Goal: Transaction & Acquisition: Purchase product/service

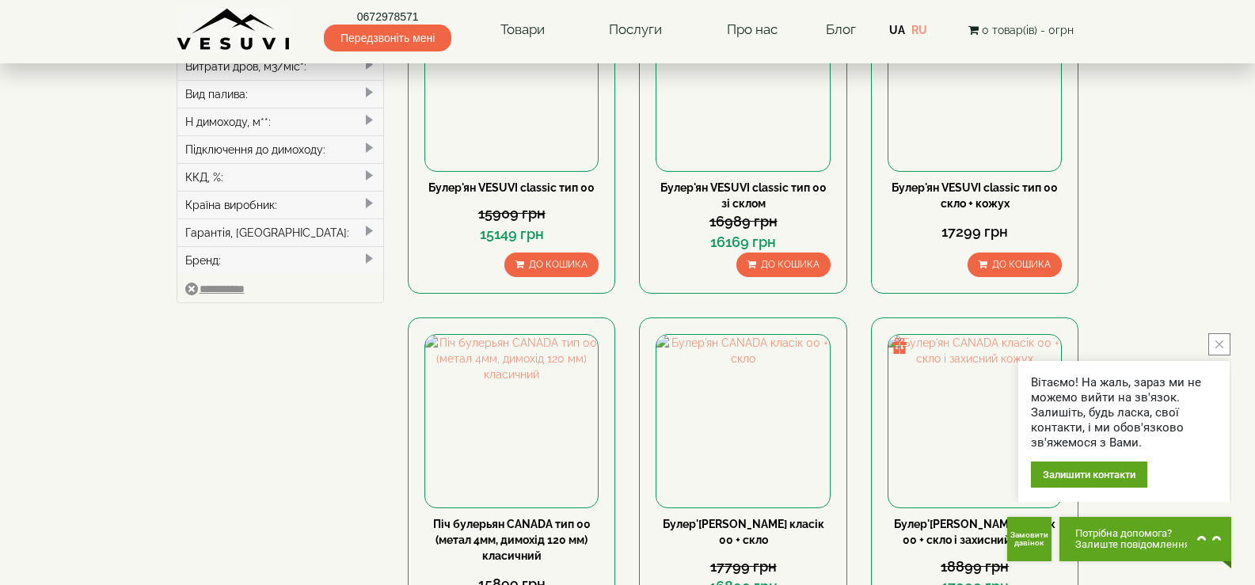
scroll to position [554, 0]
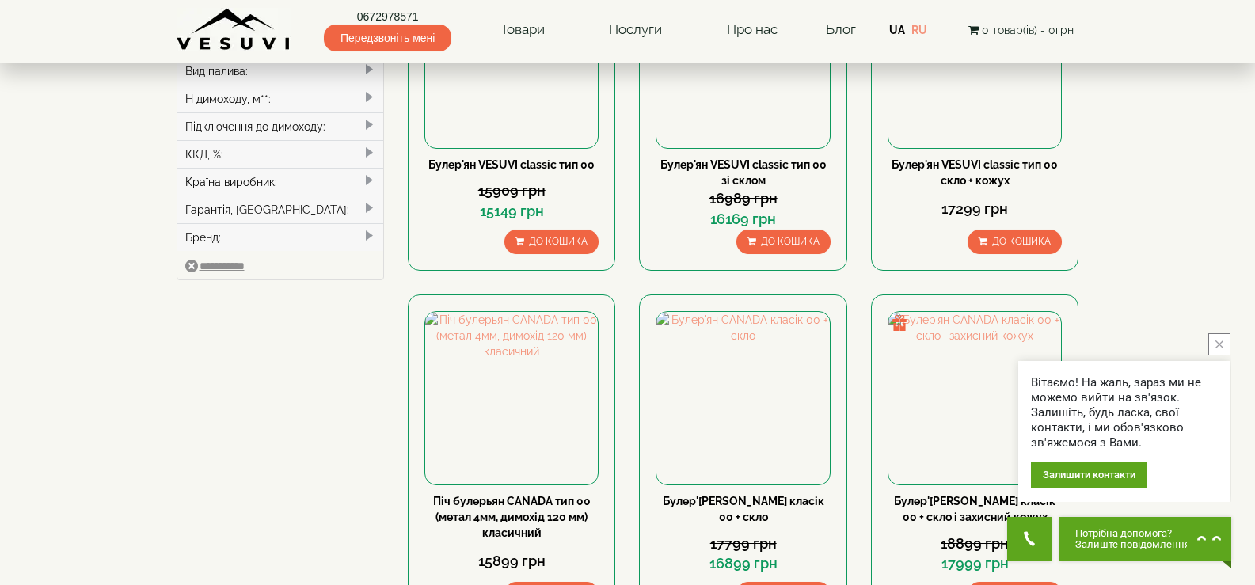
click at [1217, 345] on icon "close button" at bounding box center [1219, 344] width 8 height 8
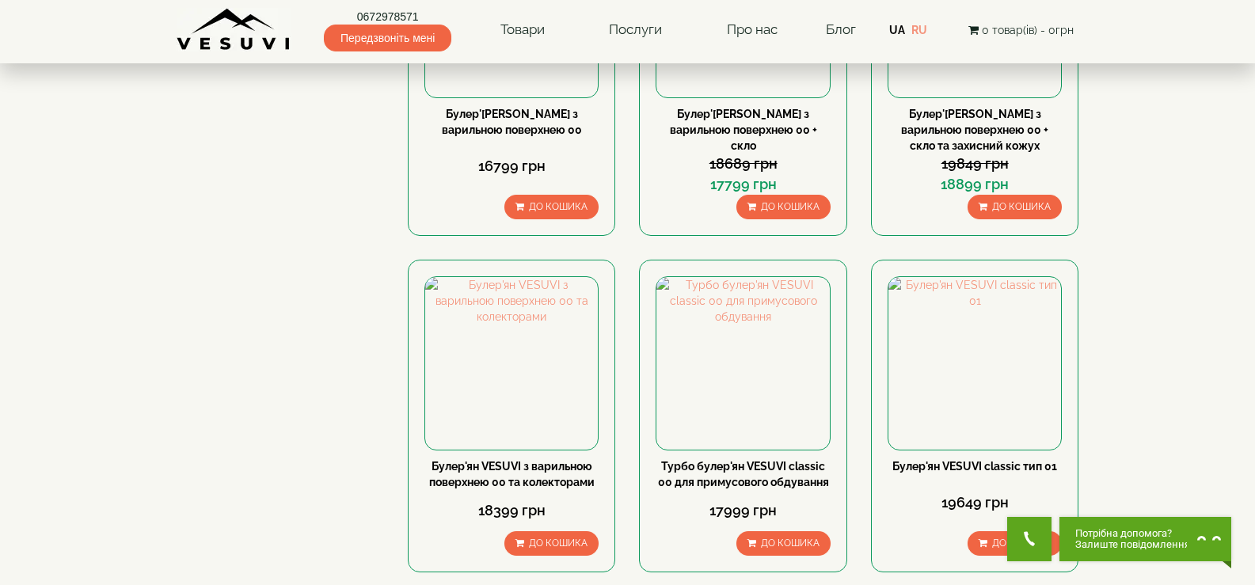
scroll to position [1663, 0]
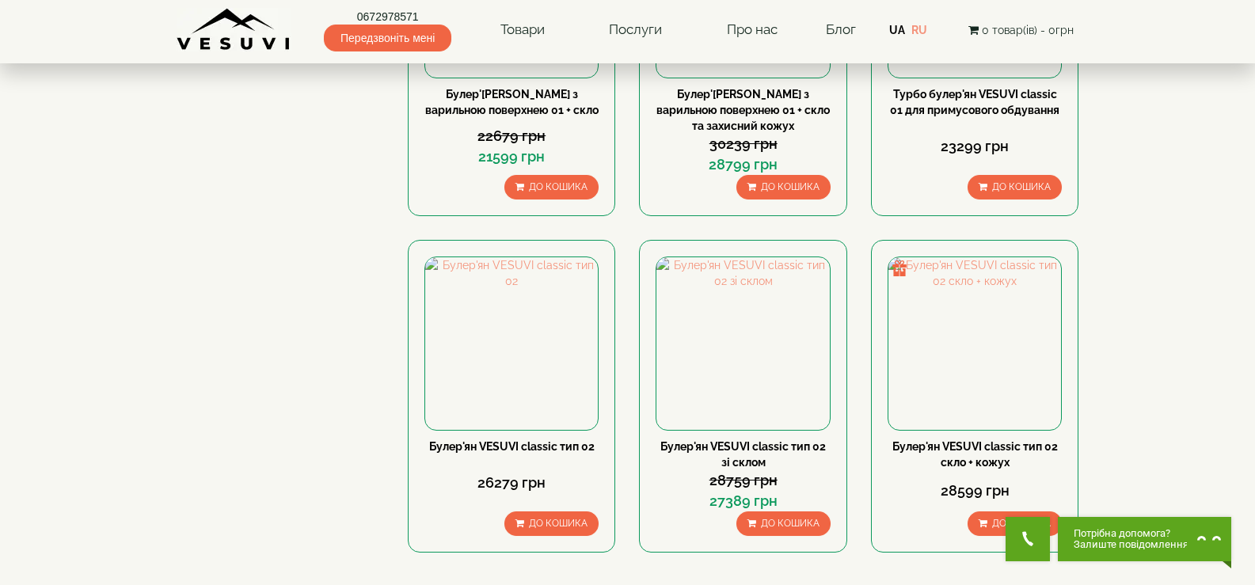
scroll to position [1663, 0]
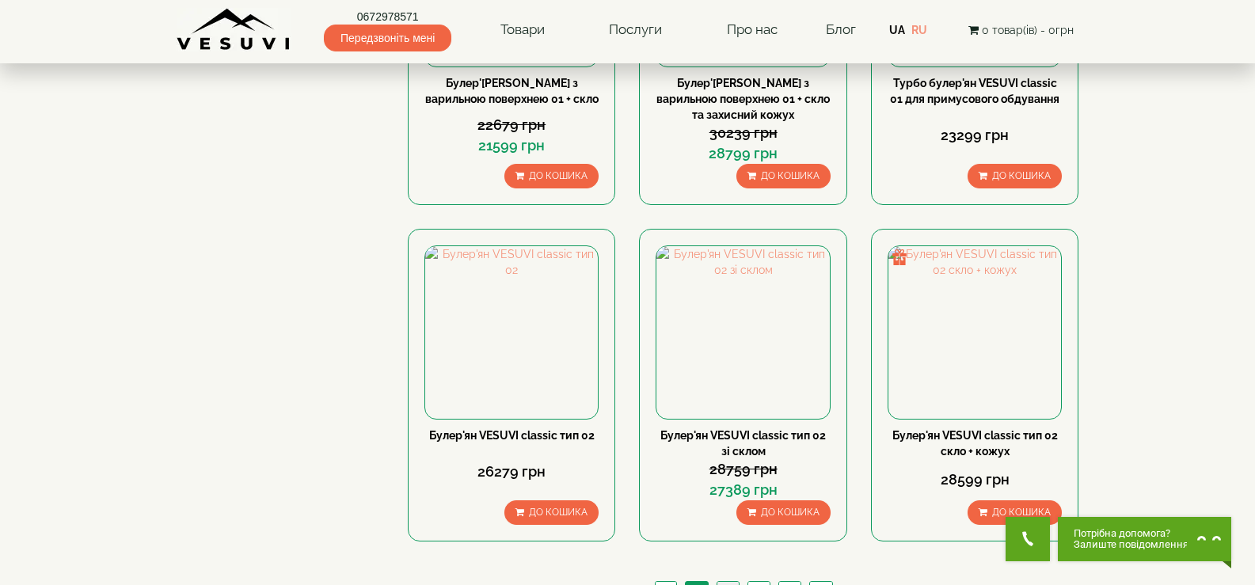
click at [724, 582] on link "3" at bounding box center [728, 590] width 22 height 17
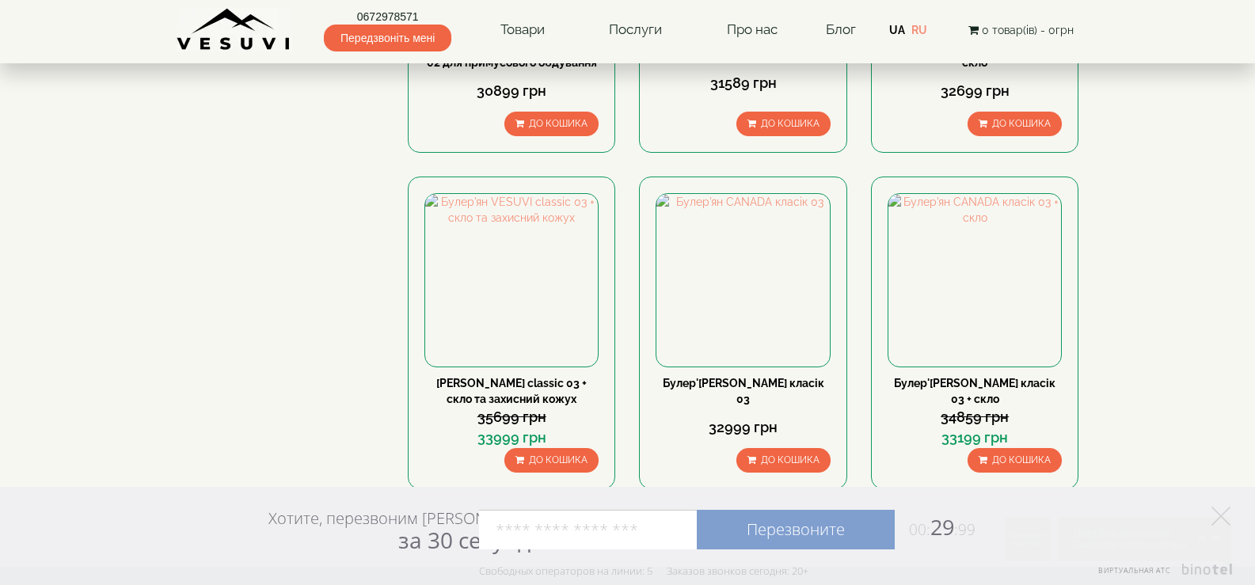
scroll to position [1188, 0]
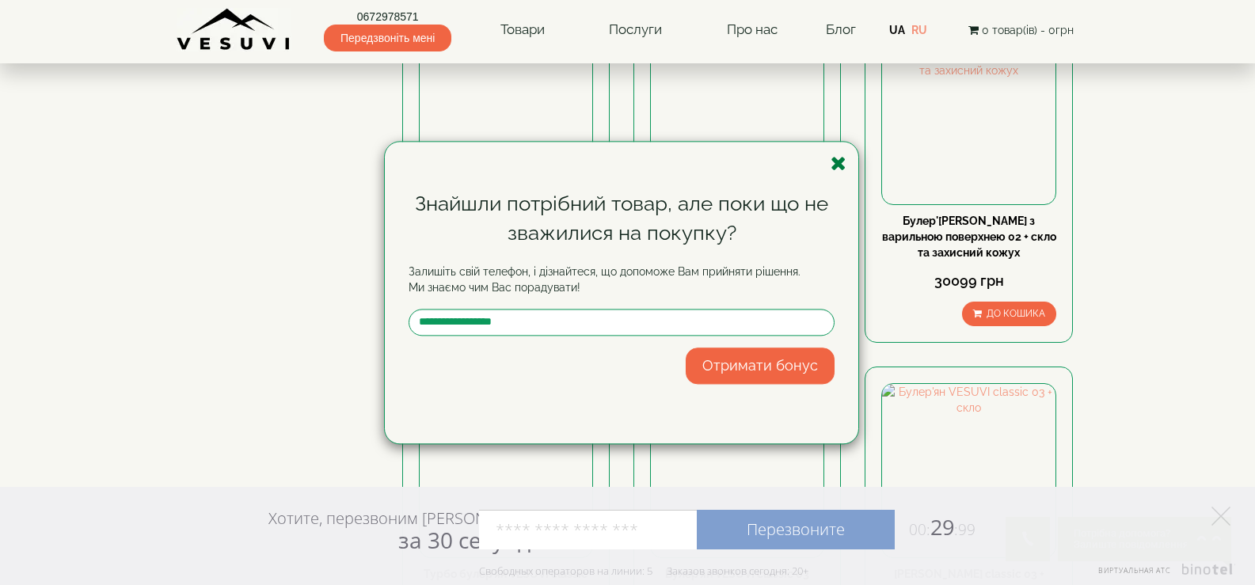
click at [838, 159] on icon "button" at bounding box center [839, 164] width 16 height 20
